Goal: Task Accomplishment & Management: Use online tool/utility

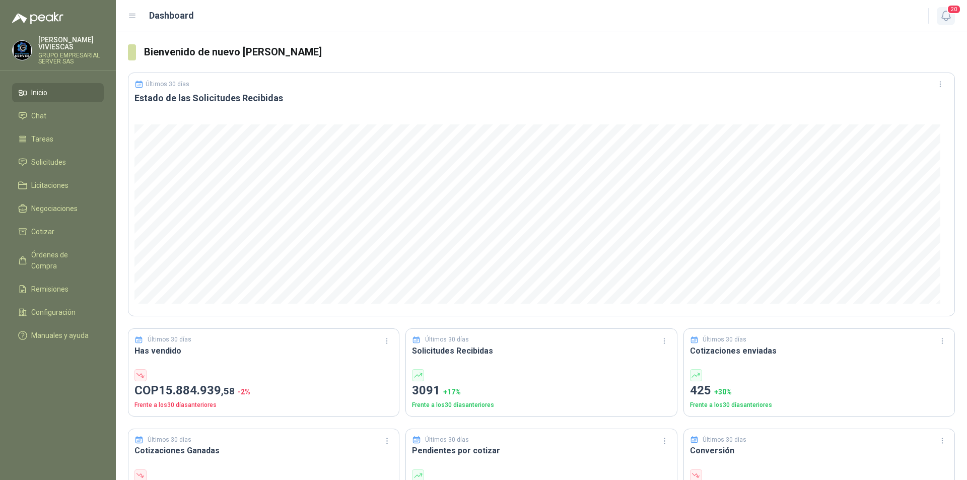
click at [944, 24] on button "20" at bounding box center [946, 16] width 18 height 18
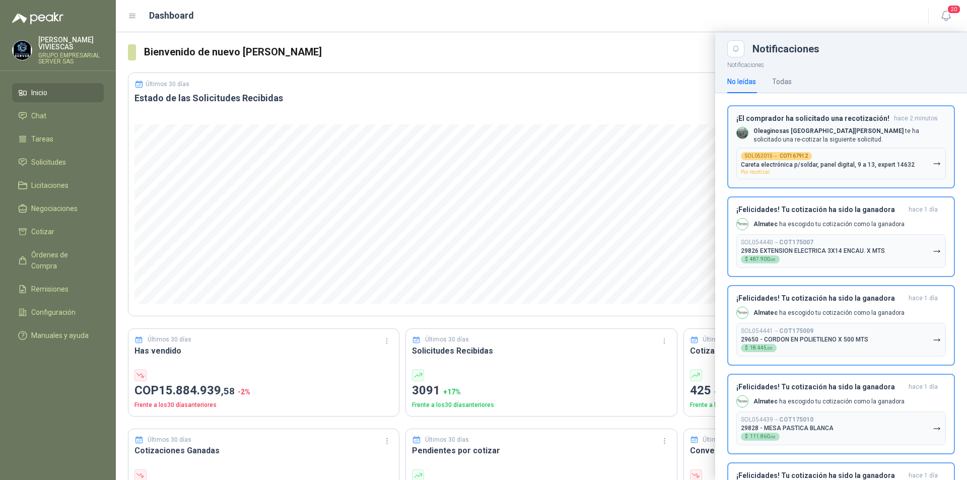
click at [828, 163] on p "Careta electrónica p/soldar, panel digital, 9 a 13, expert 14632" at bounding box center [828, 164] width 174 height 7
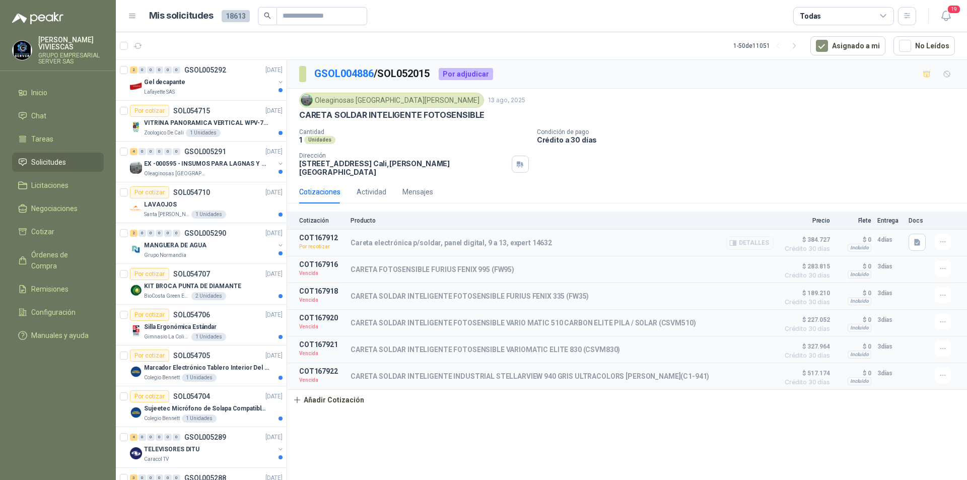
click at [745, 236] on button "Detalles" at bounding box center [750, 243] width 47 height 14
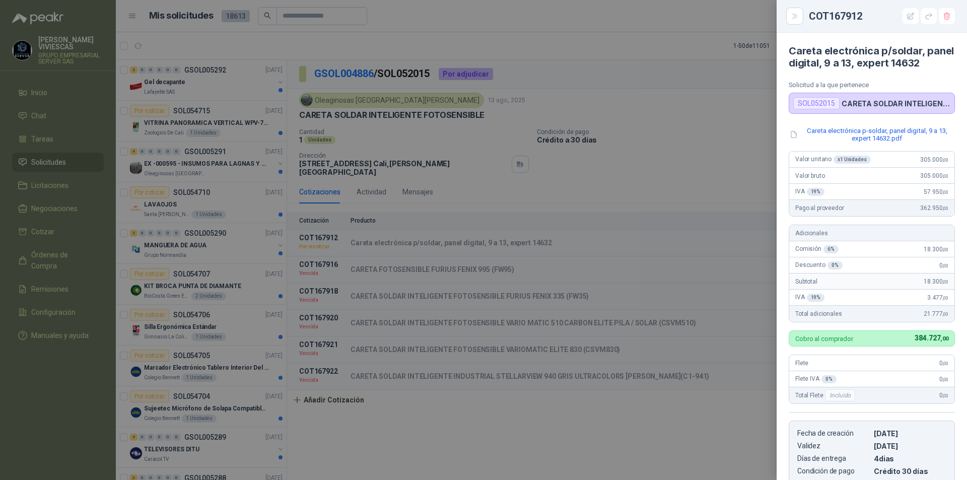
scroll to position [349, 0]
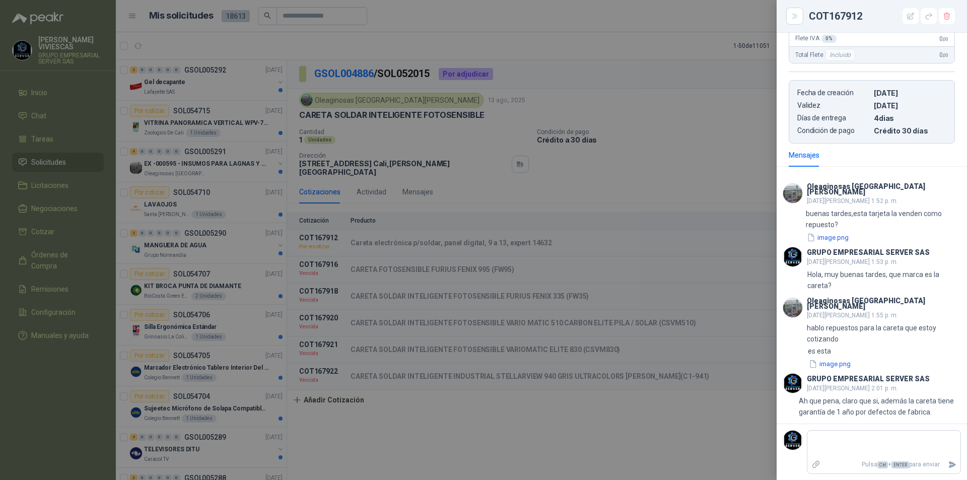
click at [596, 182] on div at bounding box center [483, 240] width 967 height 480
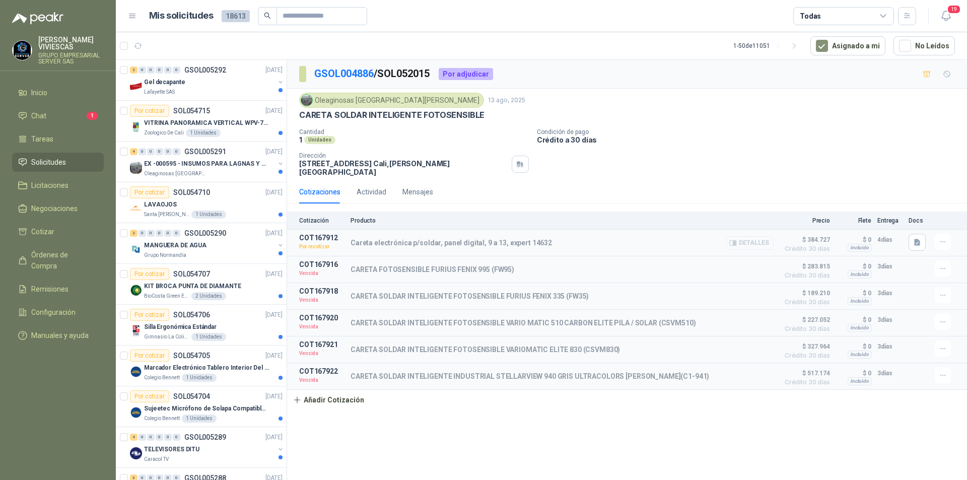
click at [766, 236] on button "Detalles" at bounding box center [750, 243] width 47 height 14
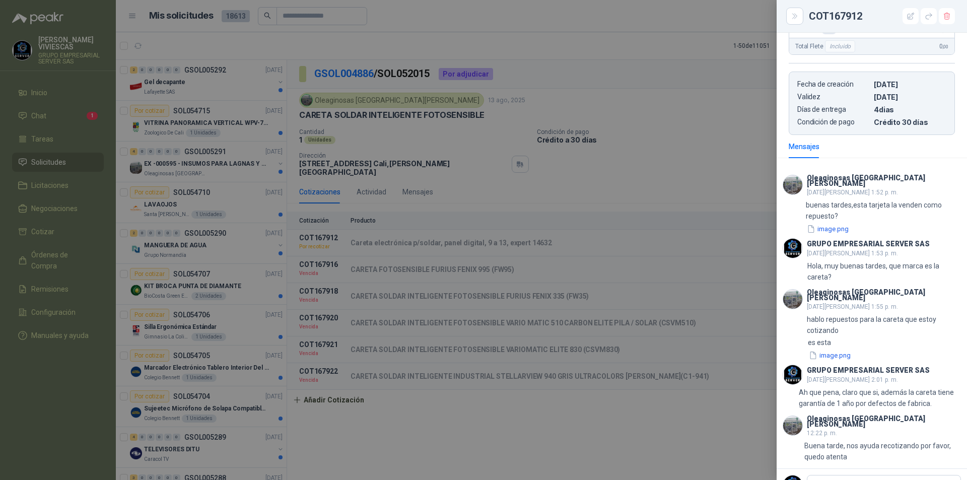
drag, startPoint x: 415, startPoint y: 238, endPoint x: 451, endPoint y: 237, distance: 36.8
click at [416, 238] on div at bounding box center [483, 240] width 967 height 480
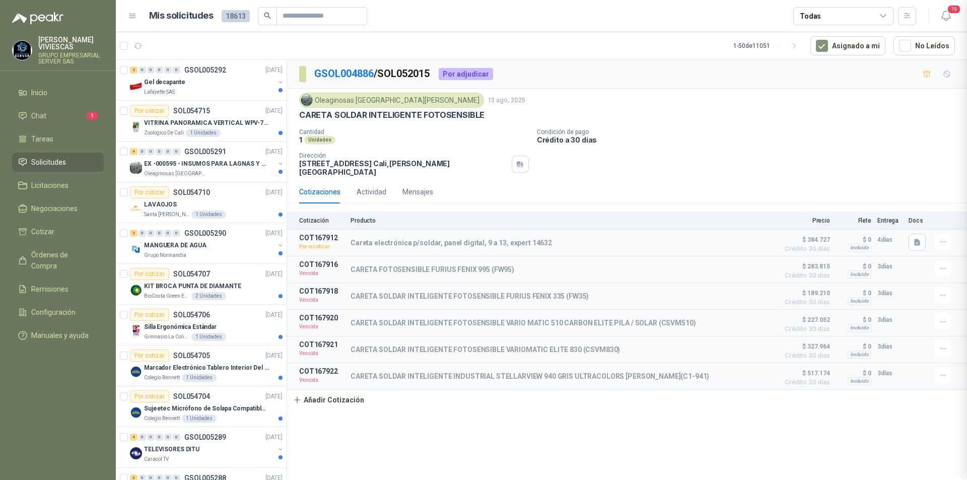
scroll to position [403, 0]
click at [747, 236] on button "Detalles" at bounding box center [750, 243] width 47 height 14
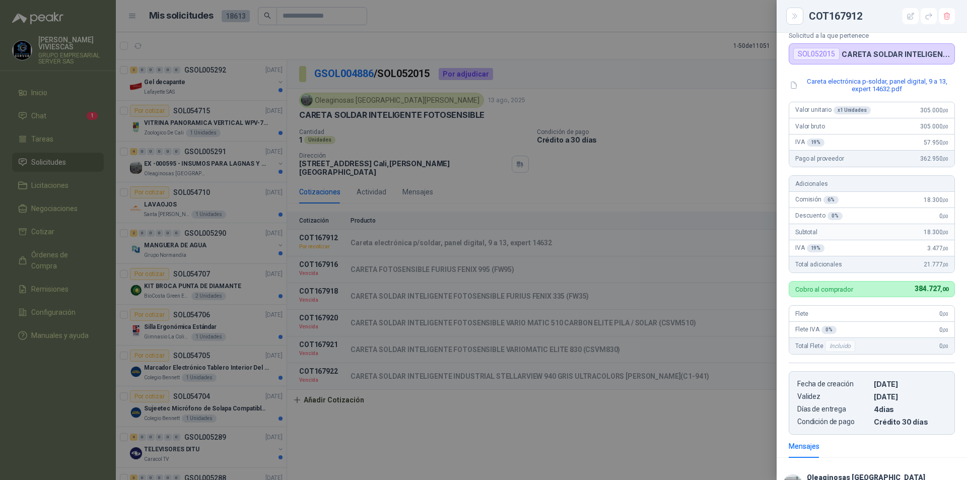
scroll to position [0, 0]
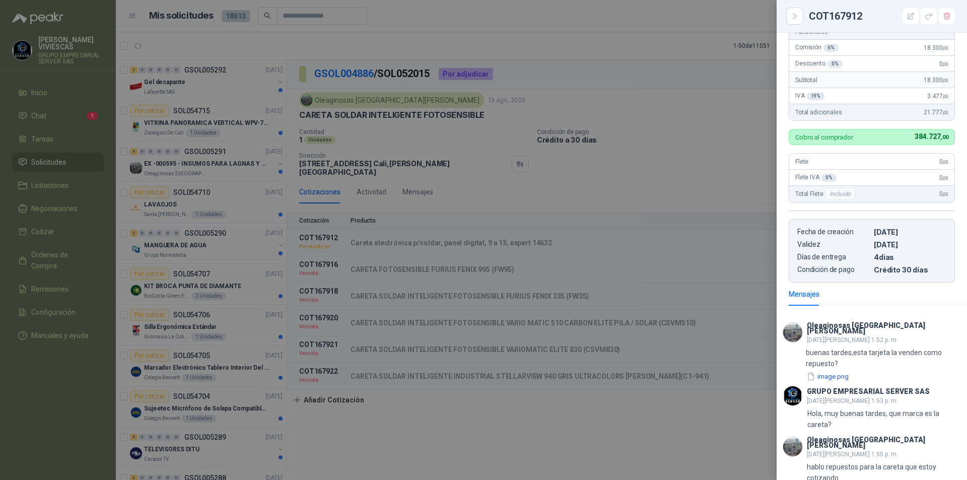
click at [746, 162] on div at bounding box center [483, 240] width 967 height 480
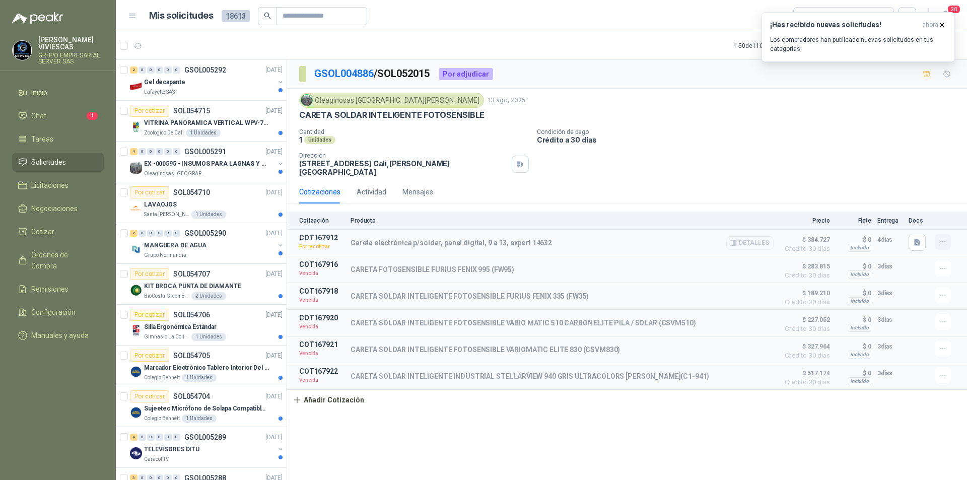
click at [945, 234] on button "button" at bounding box center [943, 242] width 16 height 16
click at [898, 214] on button "Re-cotizar" at bounding box center [923, 213] width 81 height 16
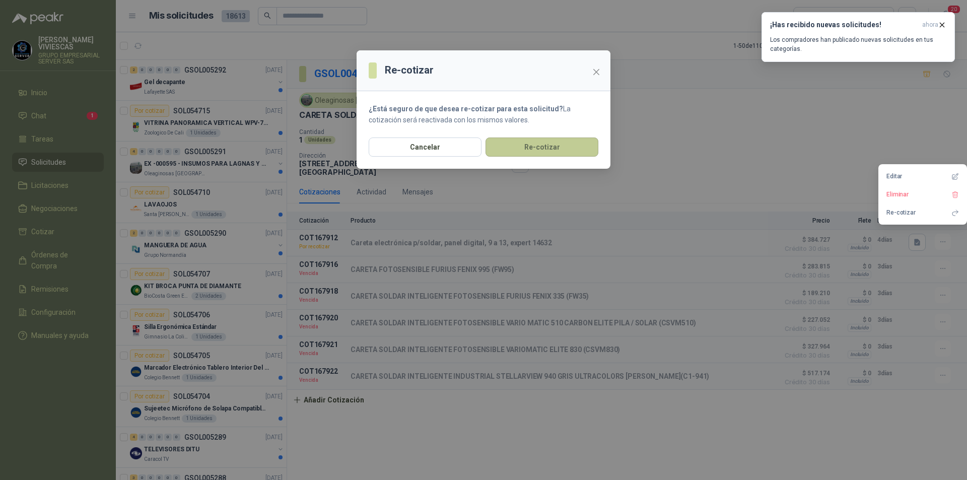
click at [529, 146] on button "Re-cotizar" at bounding box center [542, 147] width 113 height 19
